Goal: Information Seeking & Learning: Learn about a topic

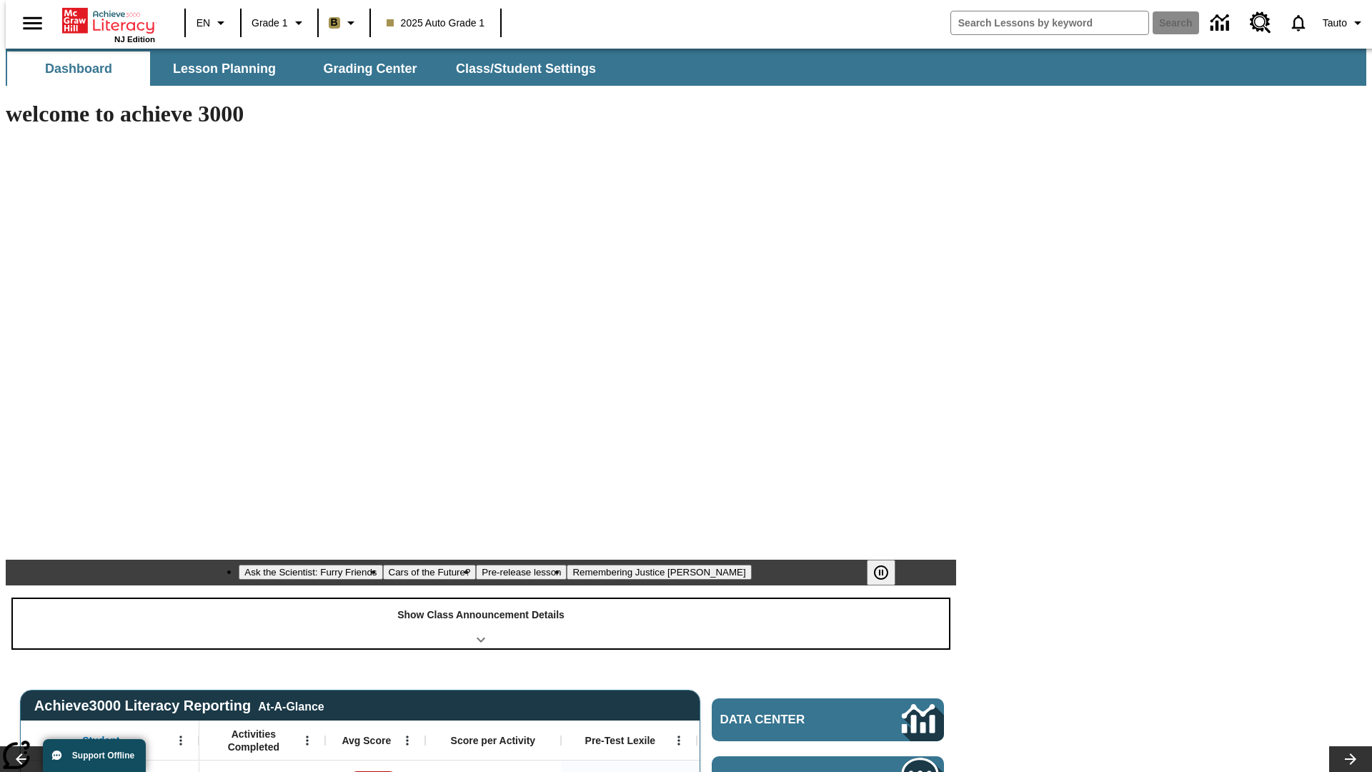
click at [481, 599] on div "Show Class Announcement Details" at bounding box center [481, 623] width 936 height 49
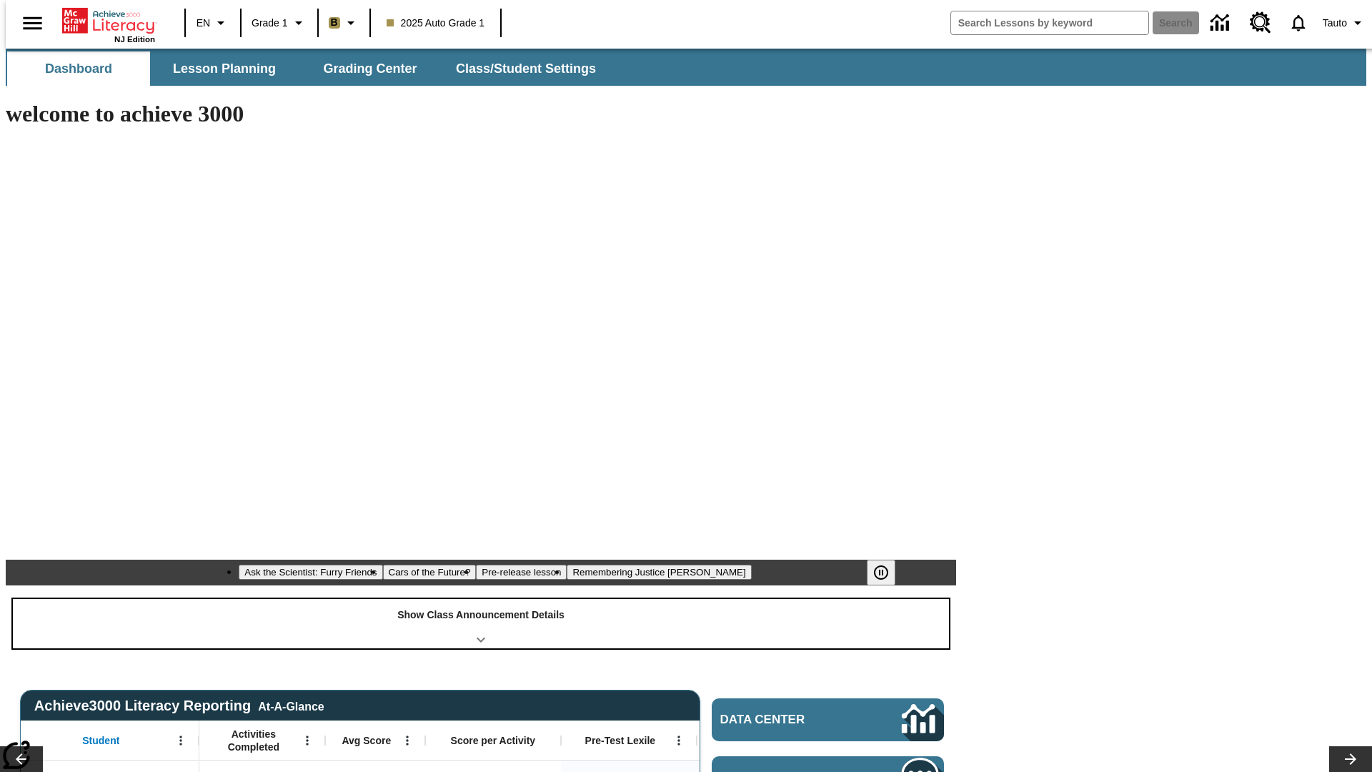
click at [481, 599] on div "Show Class Announcement Details" at bounding box center [481, 623] width 936 height 49
